Goal: Information Seeking & Learning: Learn about a topic

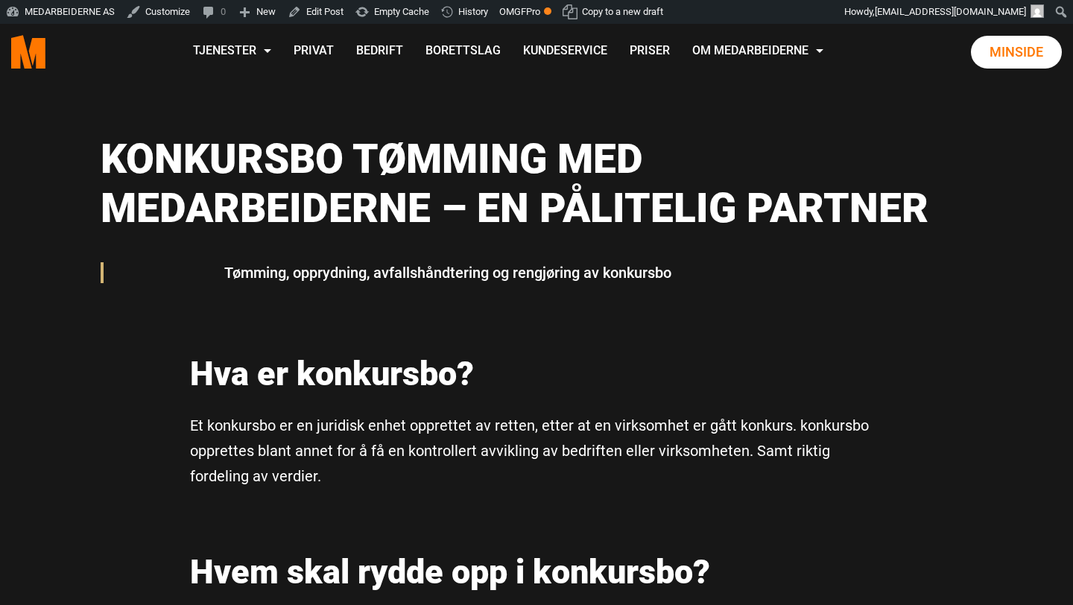
scroll to position [101, 0]
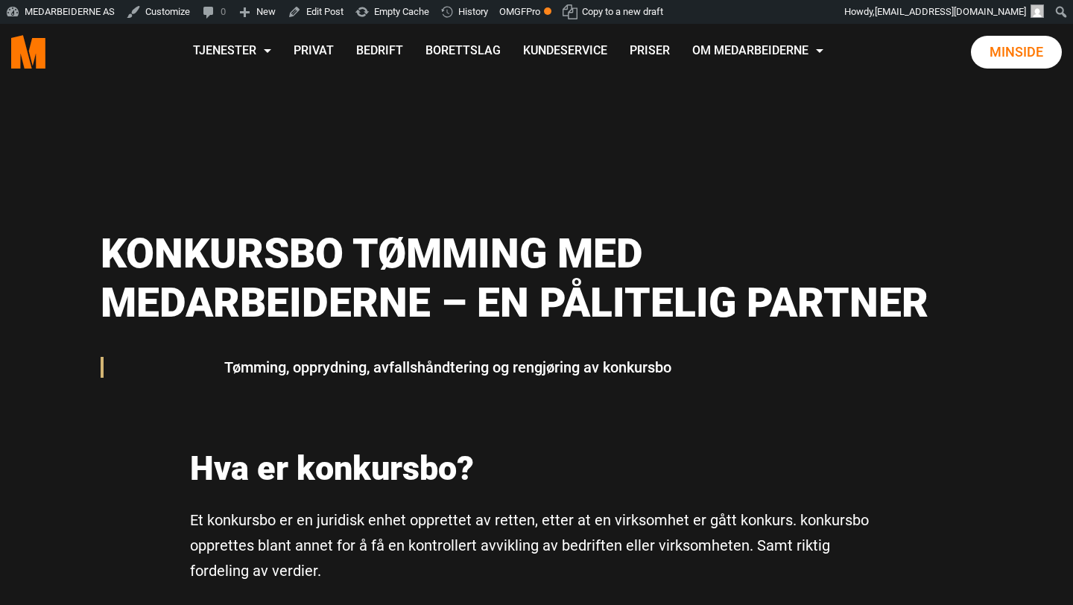
scroll to position [6, 0]
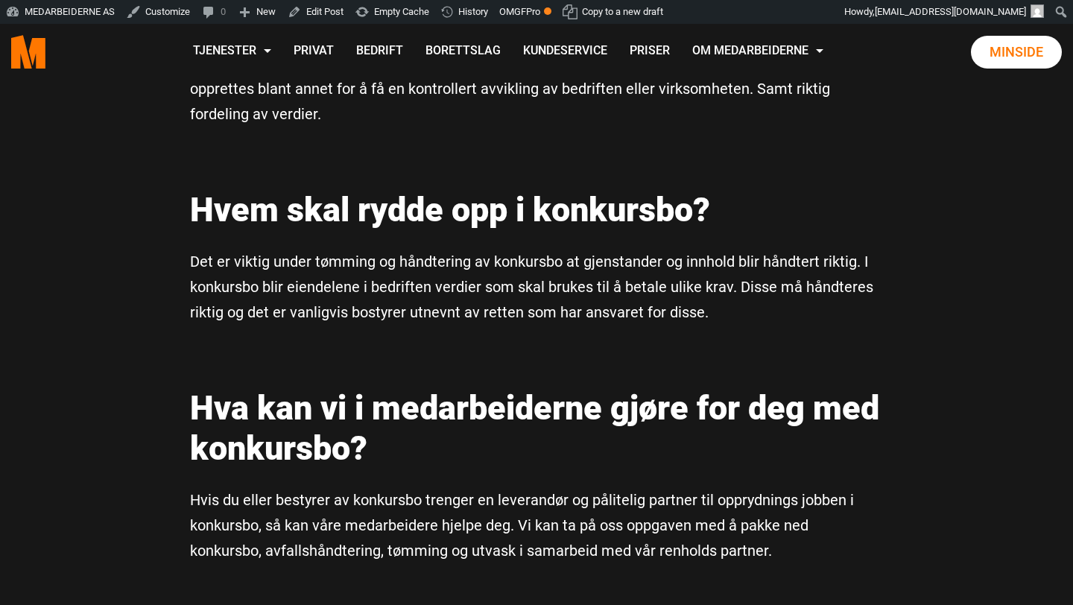
scroll to position [686, 0]
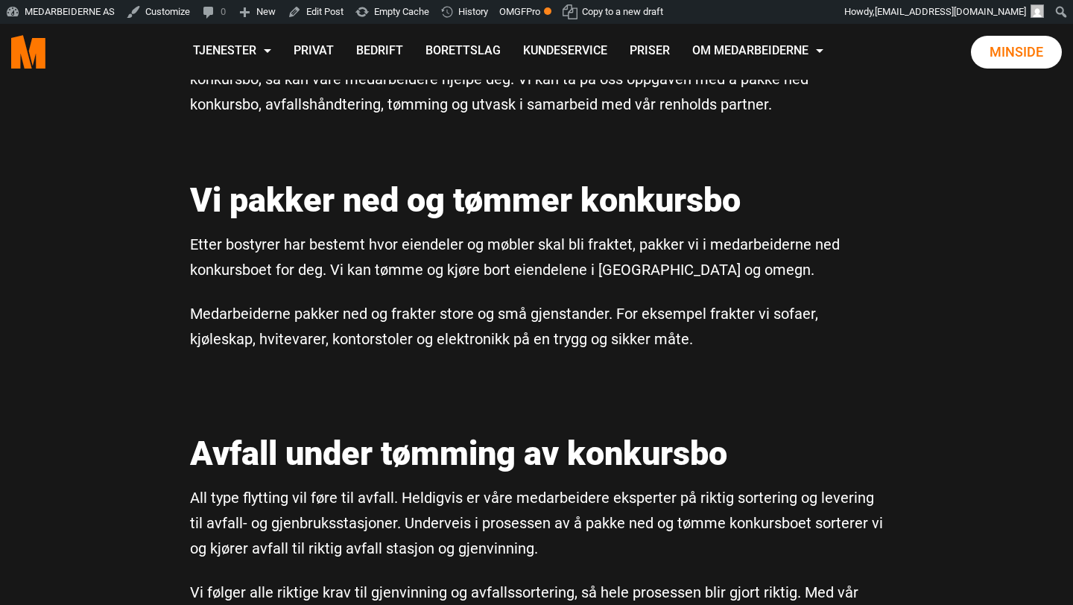
scroll to position [1136, 0]
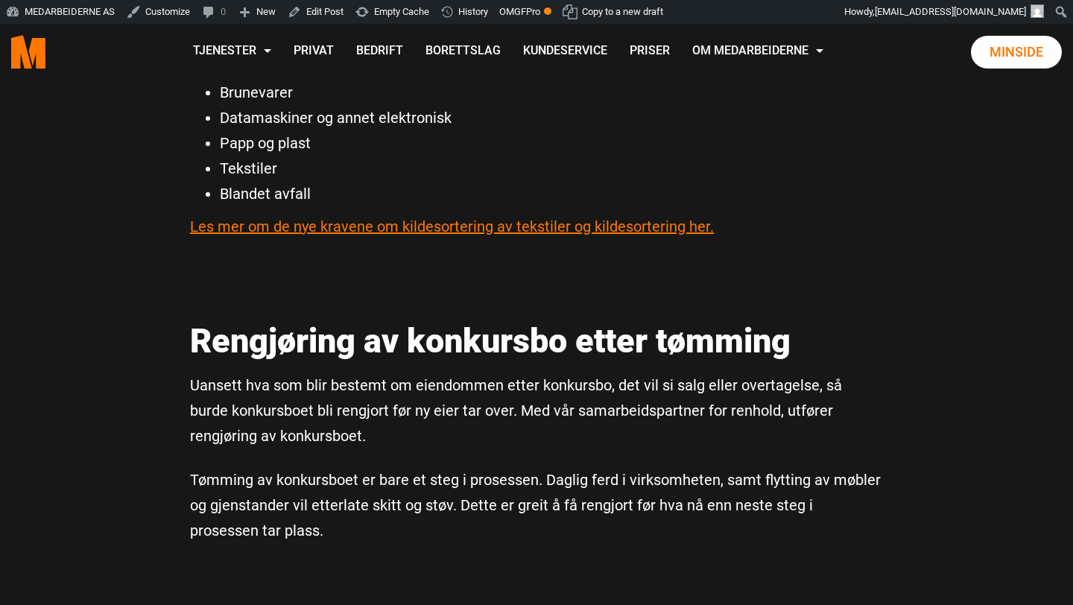
scroll to position [2250, 0]
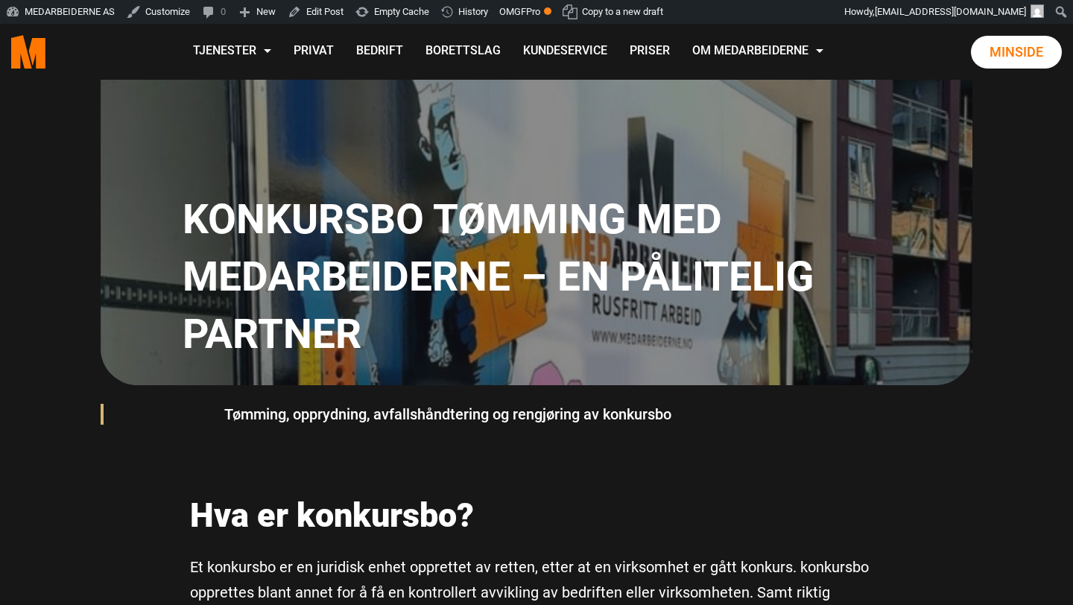
scroll to position [162, 0]
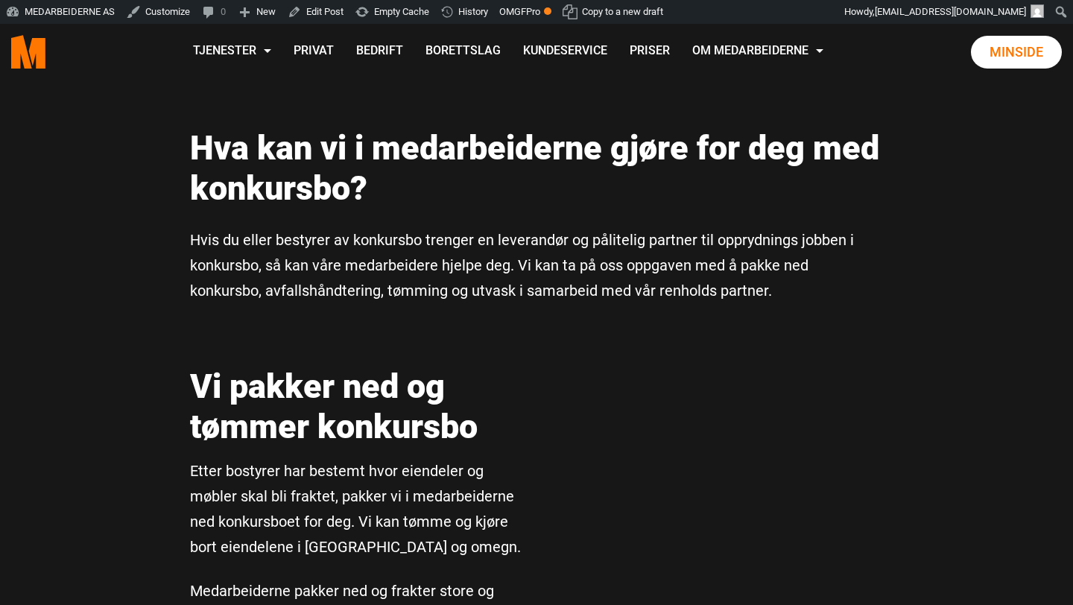
scroll to position [953, 0]
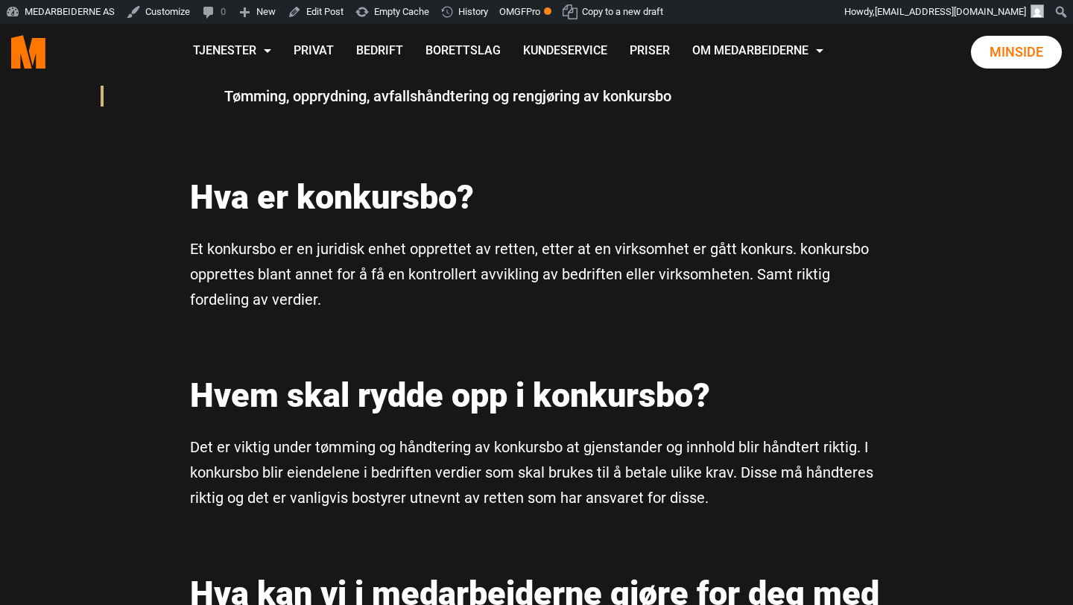
scroll to position [499, 0]
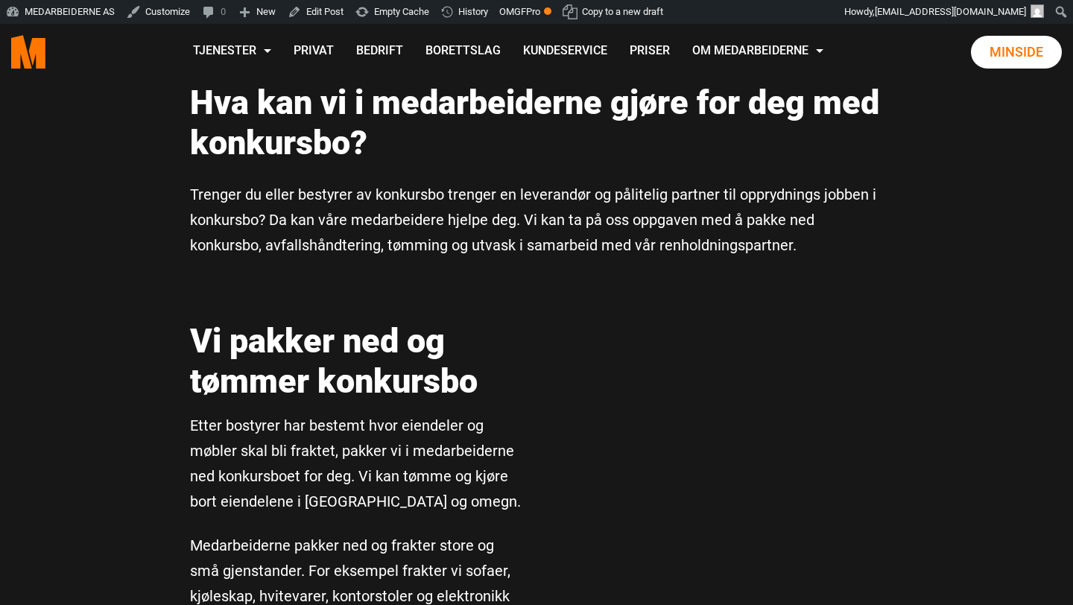
scroll to position [991, 0]
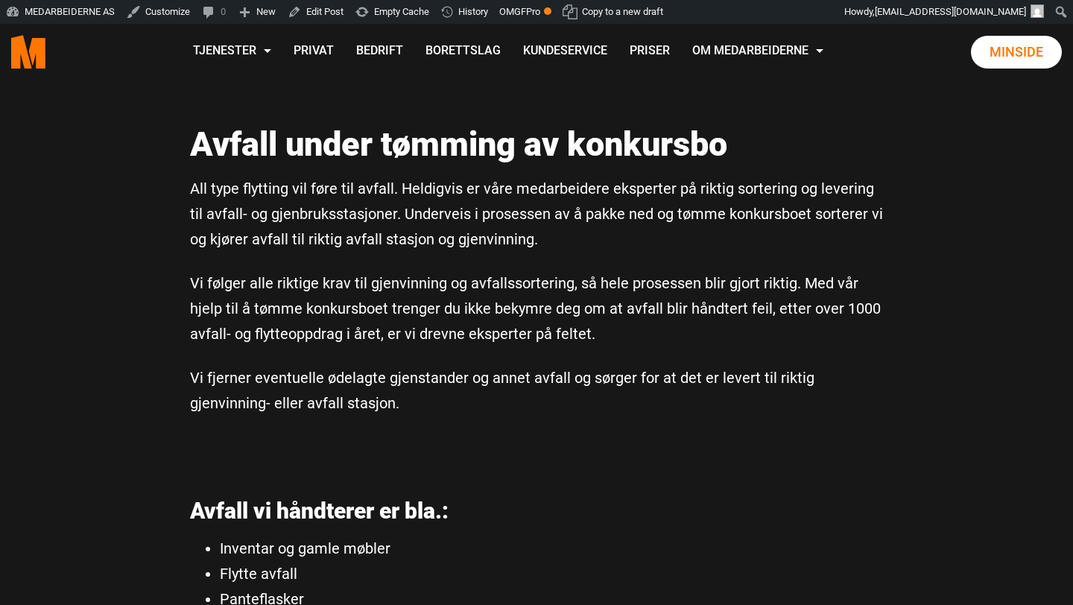
scroll to position [1635, 0]
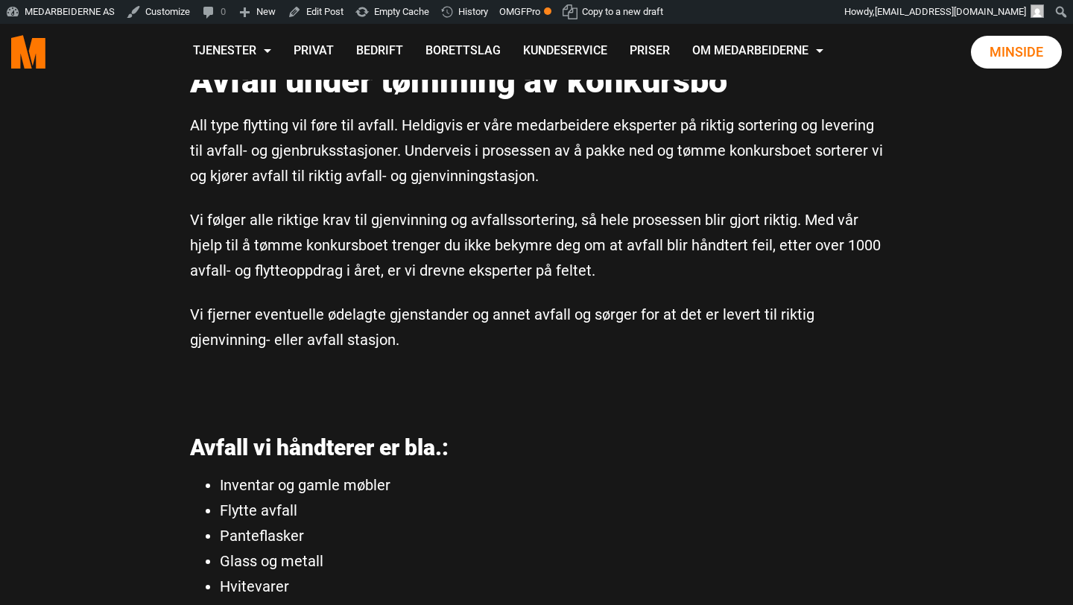
scroll to position [1706, 0]
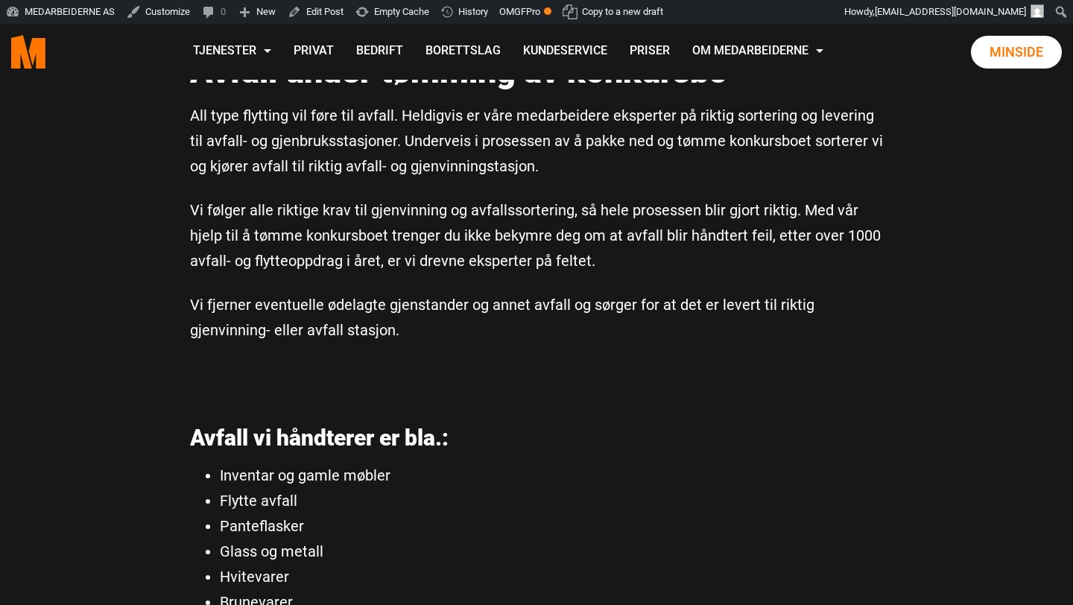
click at [472, 325] on p "Vi fjerner eventuelle ødelagte gjenstander og annet avfall og sørger for at det…" at bounding box center [536, 317] width 693 height 51
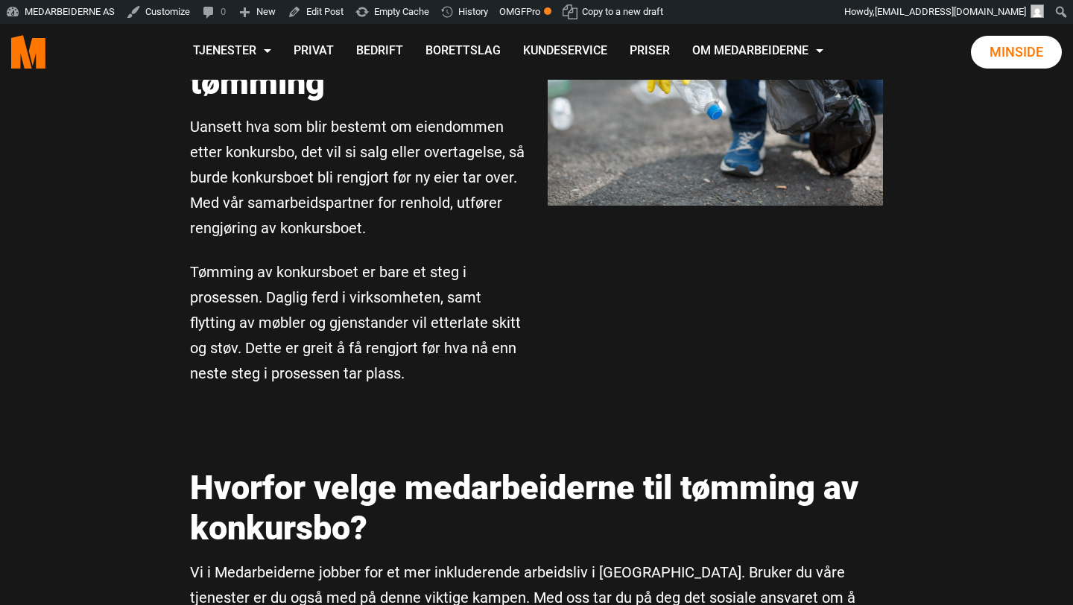
scroll to position [2554, 0]
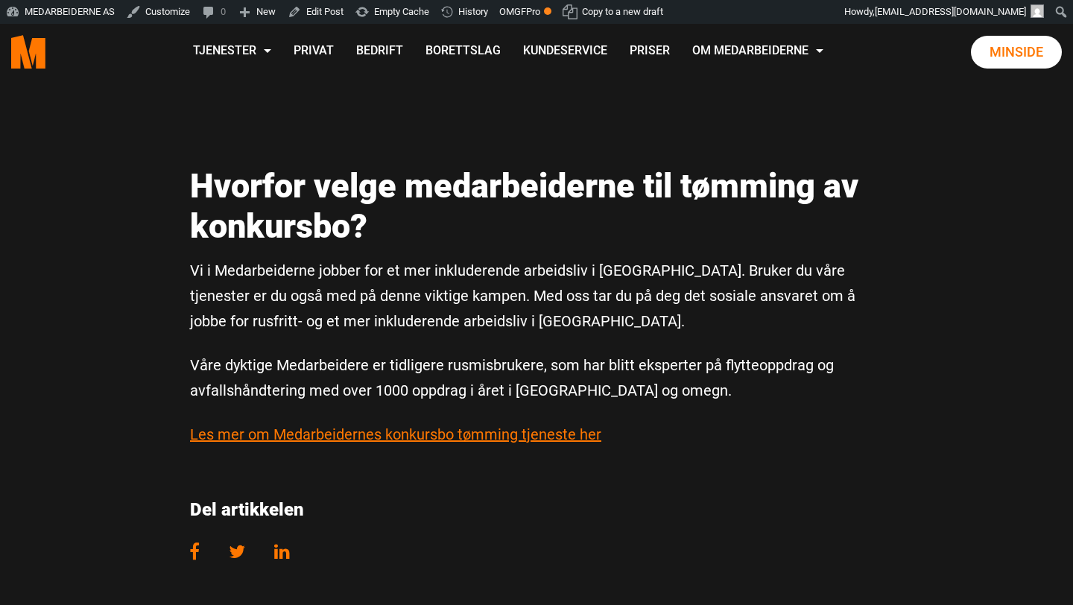
scroll to position [2833, 0]
